Goal: Information Seeking & Learning: Learn about a topic

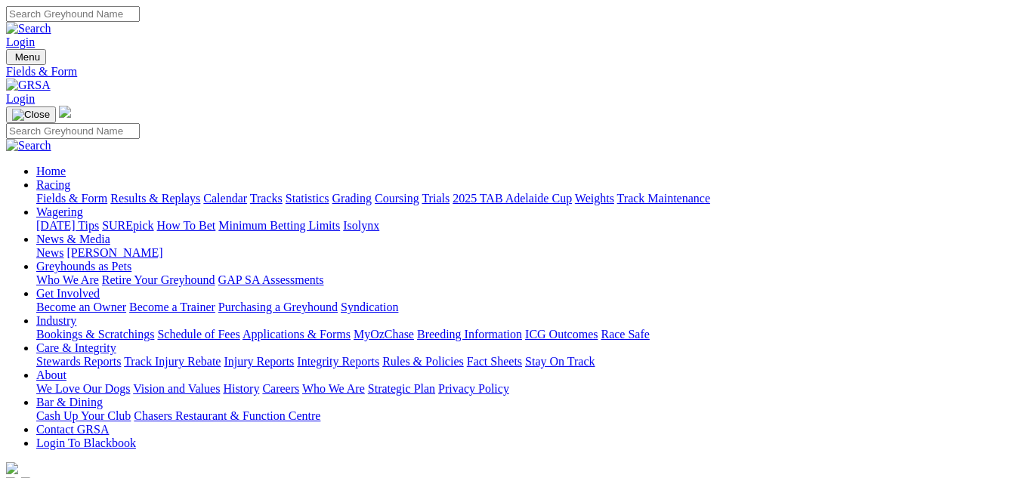
click at [200, 192] on link "Results & Replays" at bounding box center [155, 198] width 90 height 13
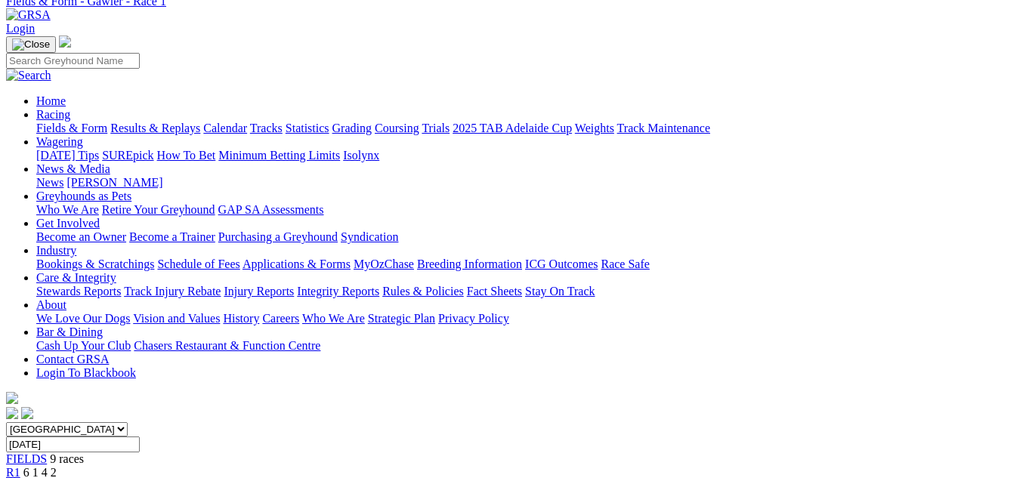
scroll to position [30, 0]
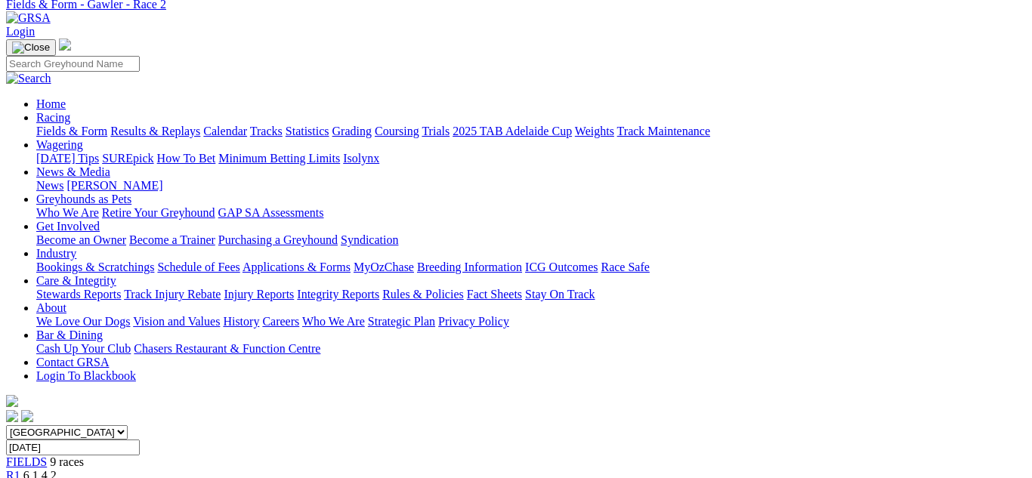
scroll to position [60, 0]
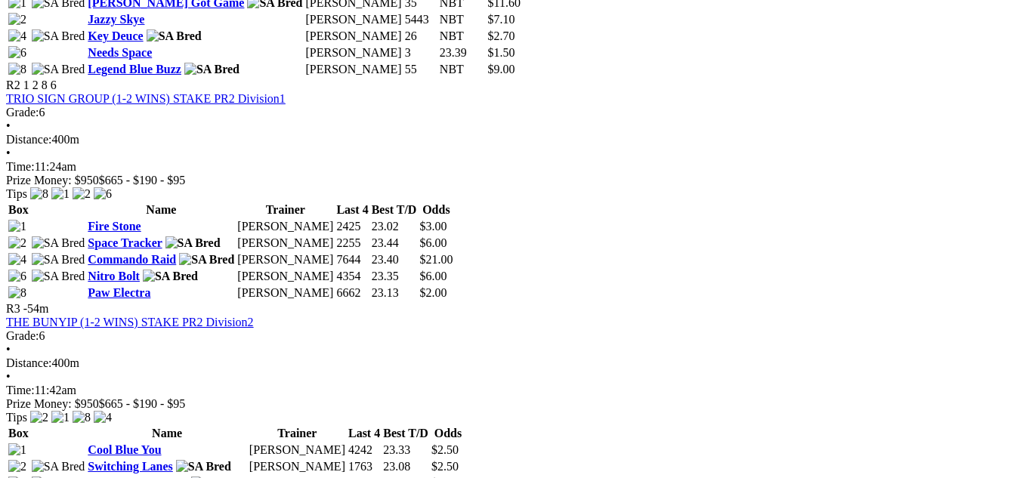
scroll to position [907, 0]
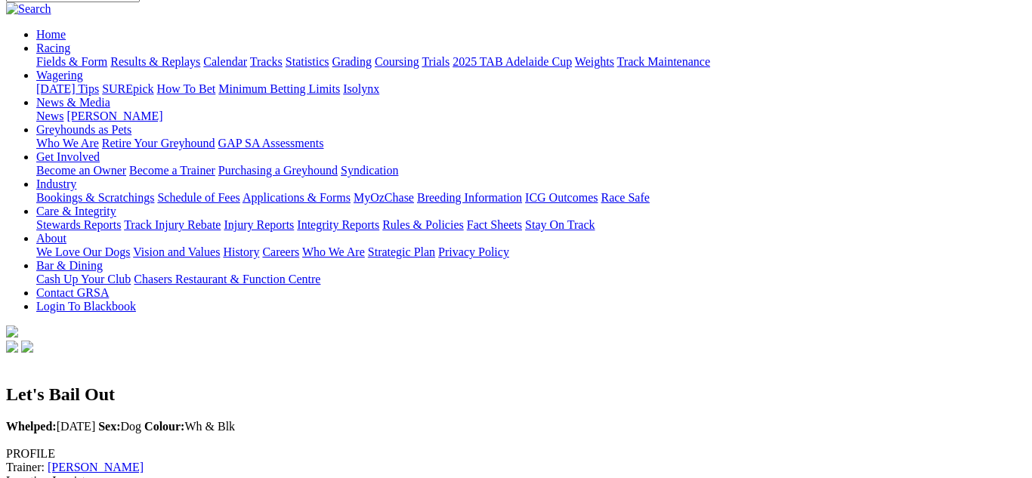
scroll to position [151, 0]
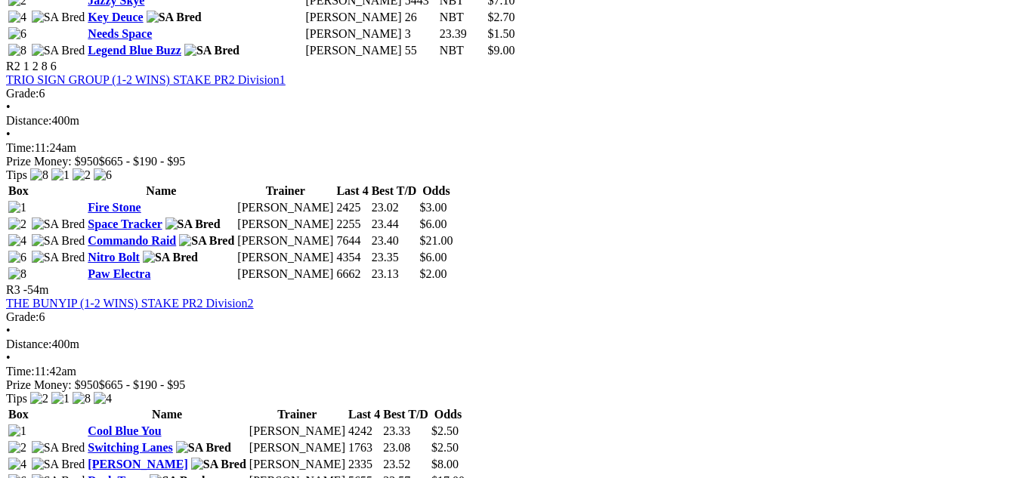
scroll to position [937, 0]
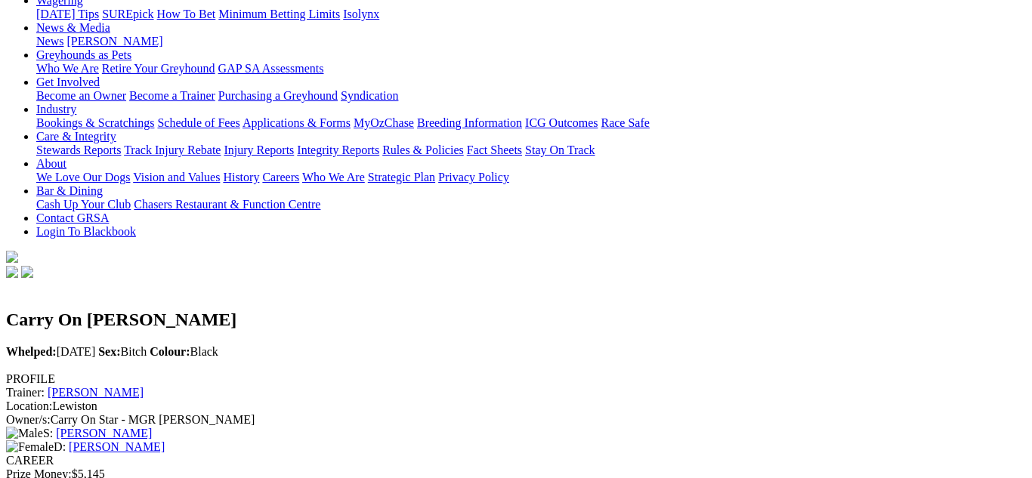
scroll to position [181, 0]
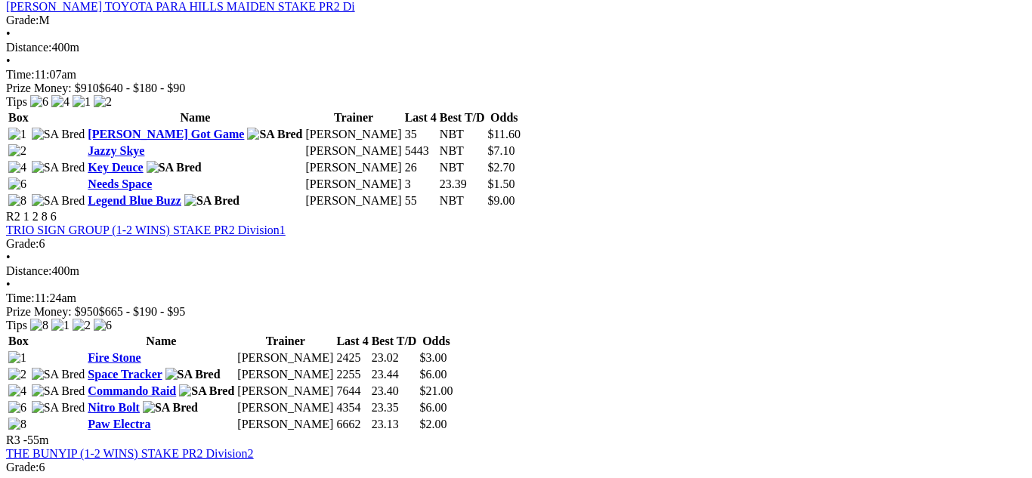
scroll to position [816, 0]
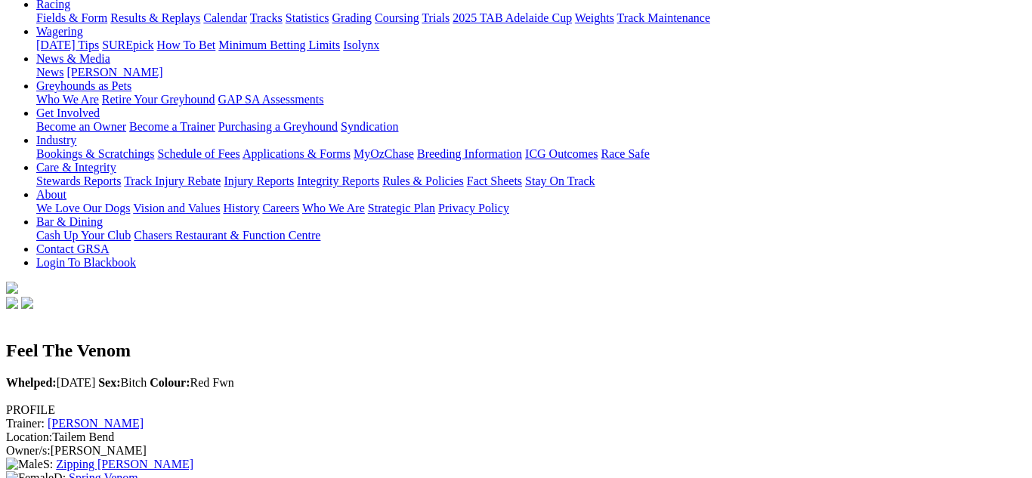
scroll to position [181, 0]
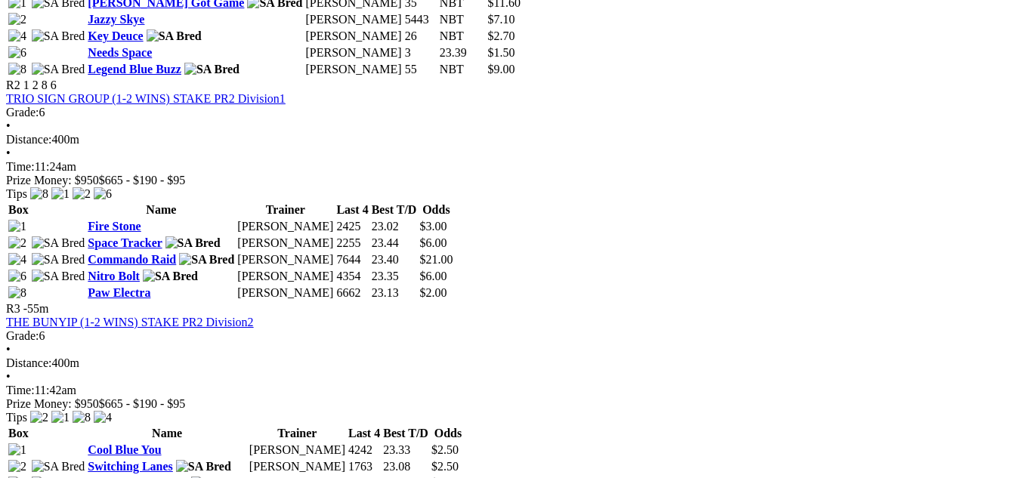
scroll to position [907, 0]
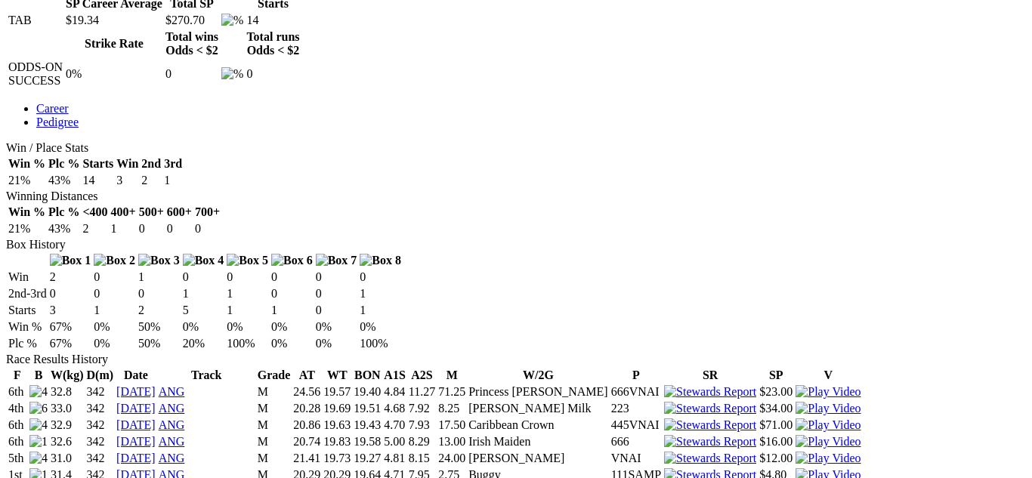
scroll to position [756, 0]
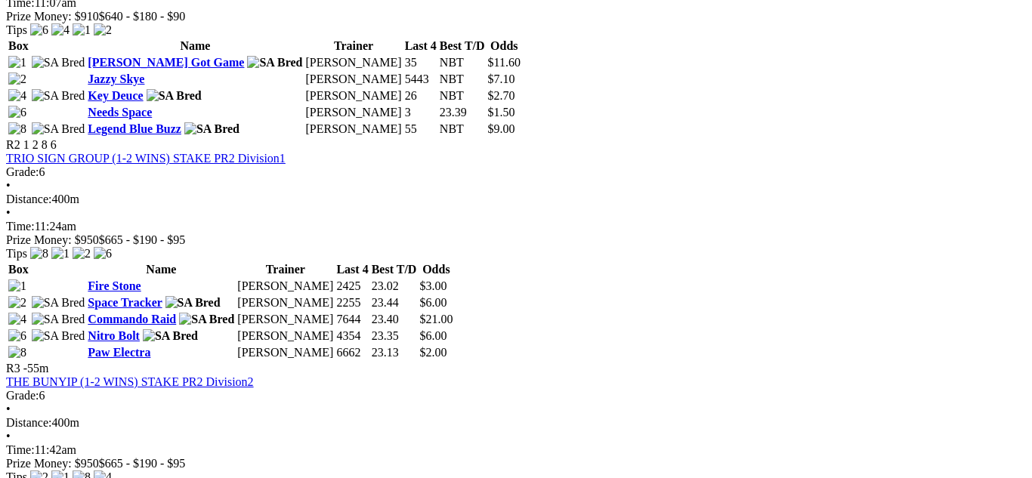
scroll to position [907, 0]
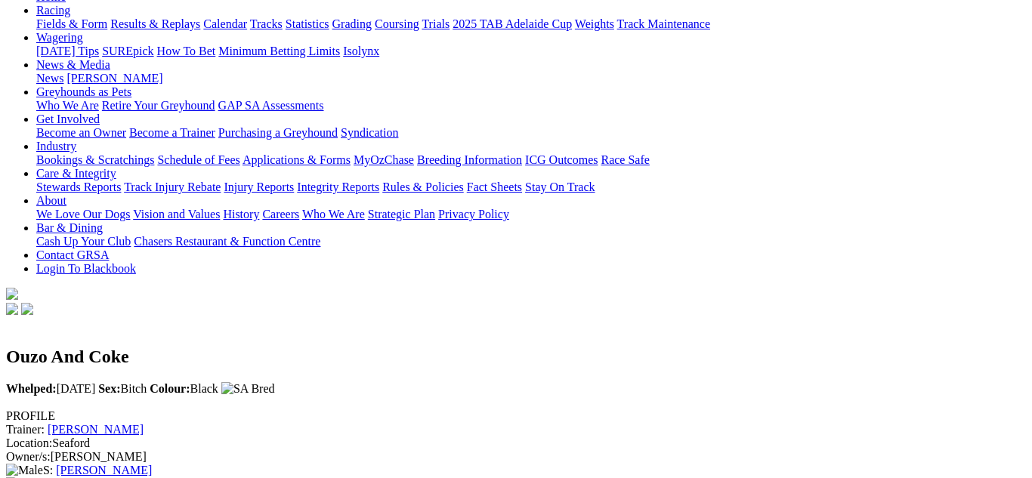
scroll to position [181, 0]
